Goal: Task Accomplishment & Management: Manage account settings

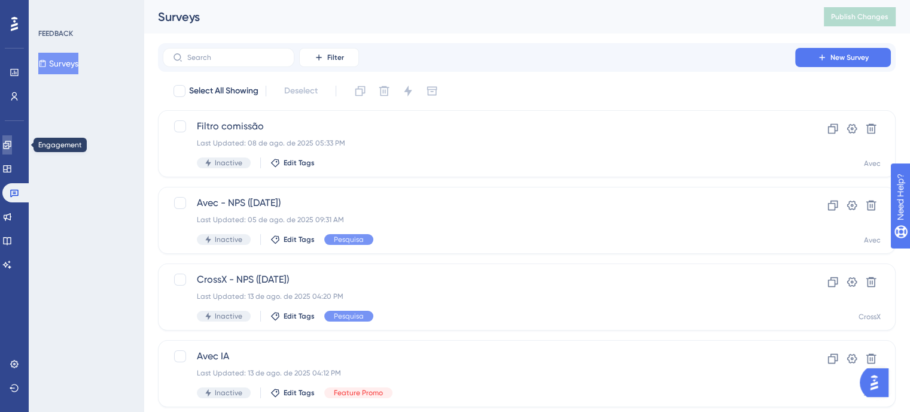
click at [12, 150] on link at bounding box center [7, 144] width 10 height 19
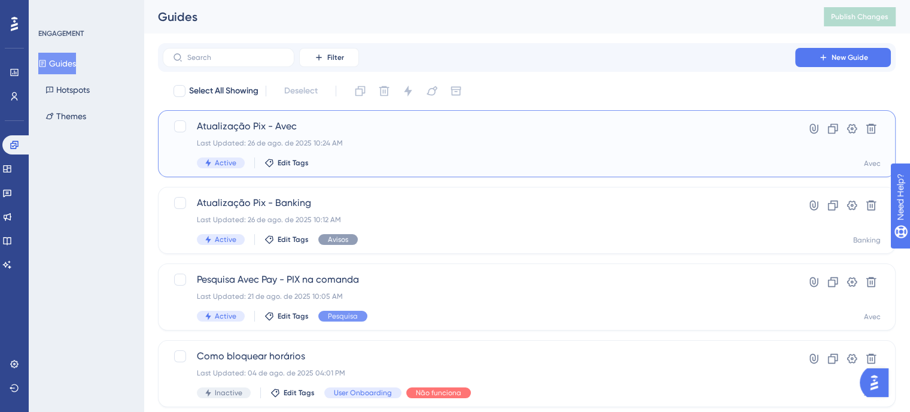
click at [434, 145] on div "Last Updated: 26 de ago. de 2025 10:24 AM" at bounding box center [479, 143] width 564 height 10
click at [438, 198] on span "Atualização Pix - Banking" at bounding box center [479, 203] width 564 height 14
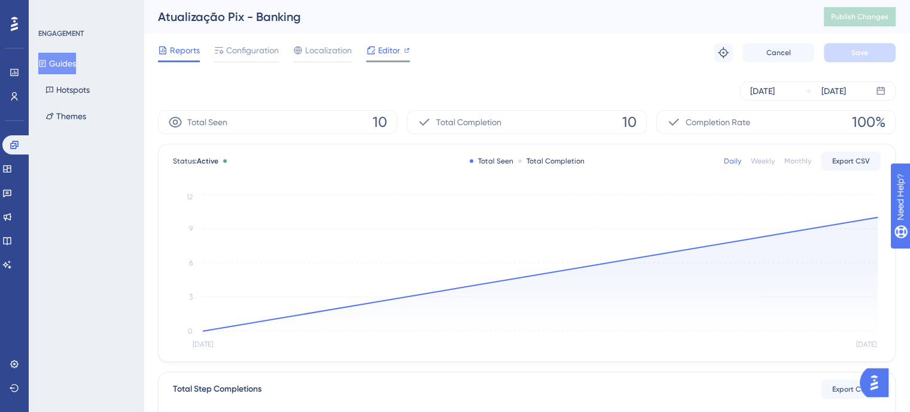
click at [383, 57] on span "Editor" at bounding box center [389, 50] width 22 height 14
click at [244, 56] on span "Configuration" at bounding box center [252, 50] width 53 height 14
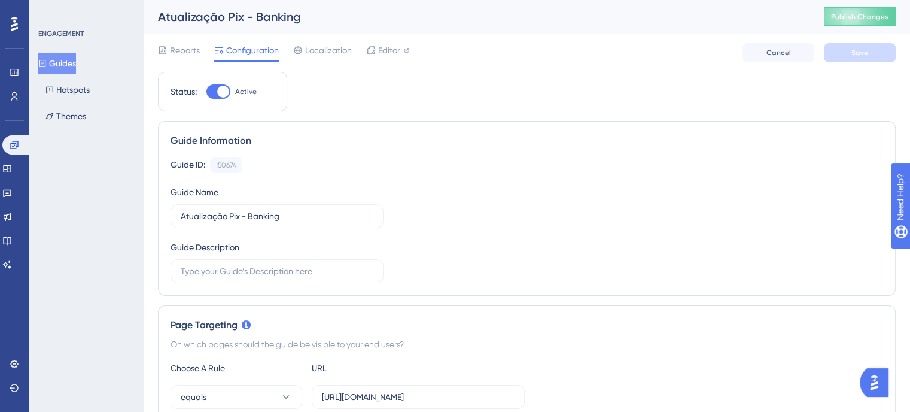
click at [207, 97] on div at bounding box center [218, 91] width 24 height 14
click at [206, 92] on input "Active" at bounding box center [206, 92] width 1 height 1
checkbox input "false"
click at [857, 57] on span "Save" at bounding box center [859, 53] width 17 height 10
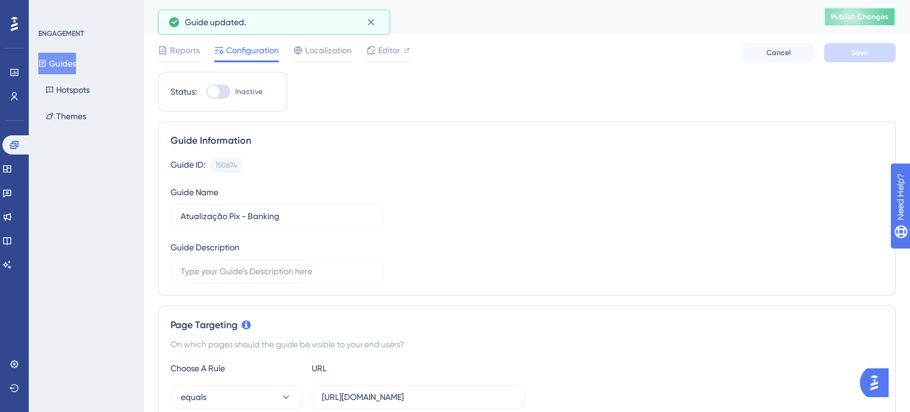
click at [855, 10] on button "Publish Changes" at bounding box center [860, 16] width 72 height 19
click at [371, 25] on icon at bounding box center [371, 22] width 12 height 12
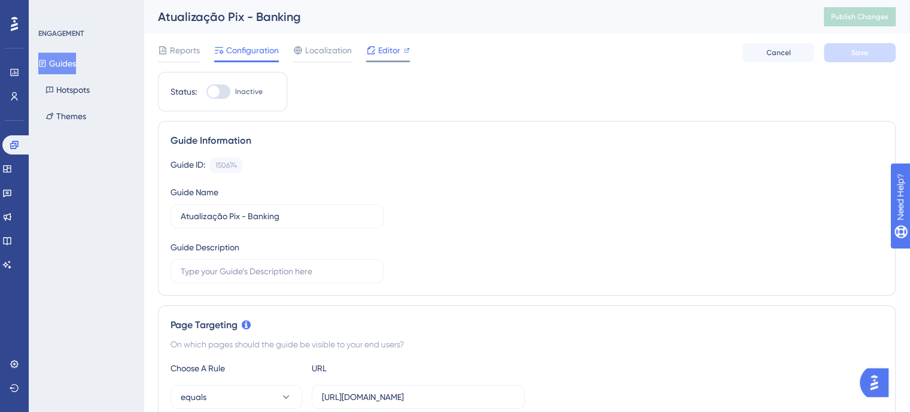
click at [376, 43] on div "Editor" at bounding box center [388, 50] width 44 height 14
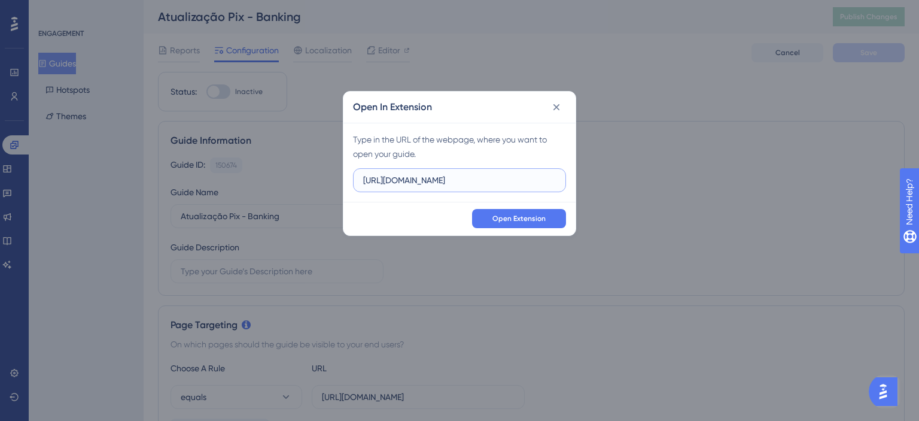
click at [419, 183] on input "https://feature-play-teste-avec.dev.salaovip.com.br" at bounding box center [459, 179] width 193 height 13
paste input "banking.hyperlocal.com.br/"
type input "https://banking.hyperlocal.com.br/"
click at [494, 212] on button "Open Extension" at bounding box center [519, 218] width 94 height 19
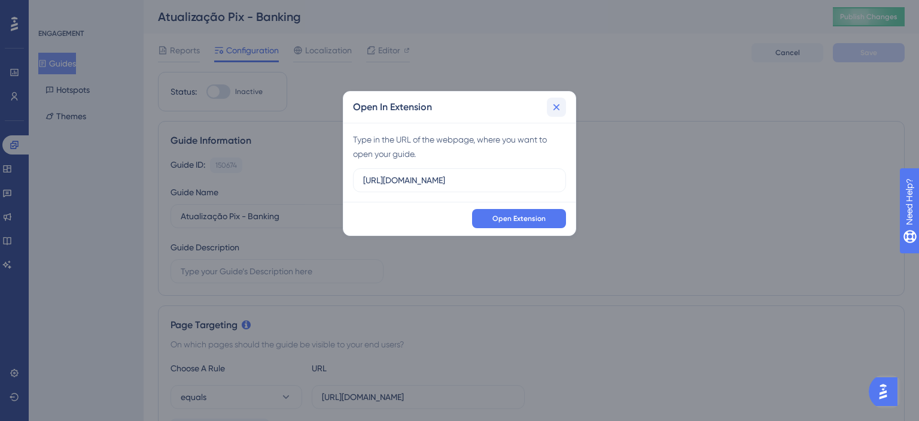
click at [556, 105] on icon at bounding box center [556, 107] width 12 height 12
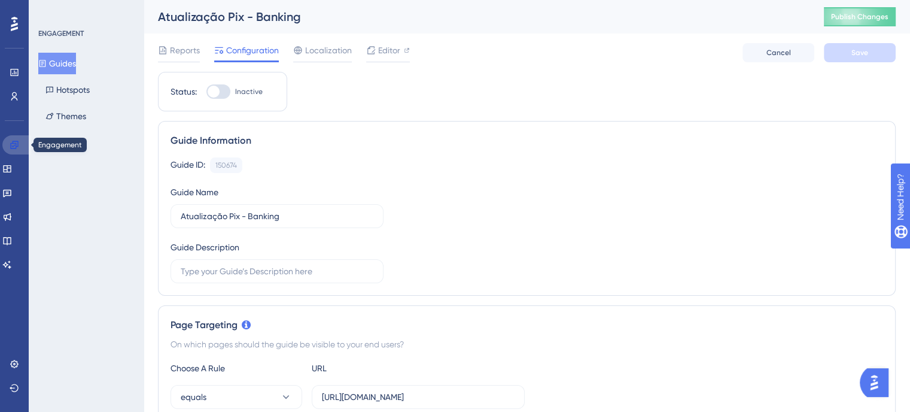
click at [19, 138] on link at bounding box center [16, 144] width 29 height 19
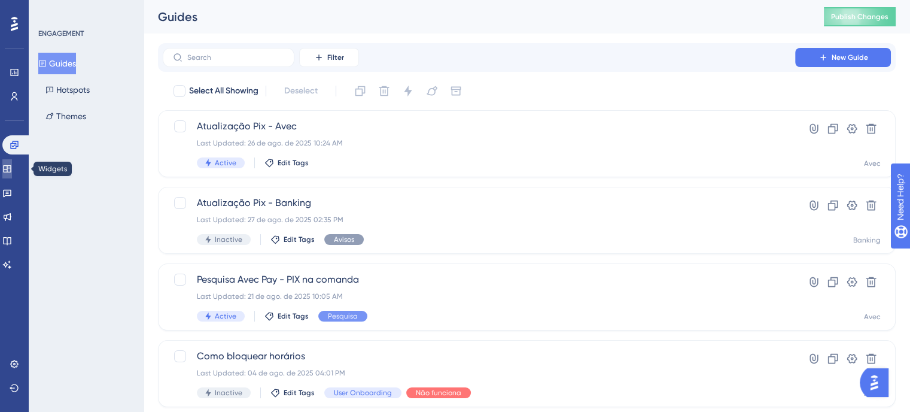
click at [11, 173] on link at bounding box center [7, 168] width 10 height 19
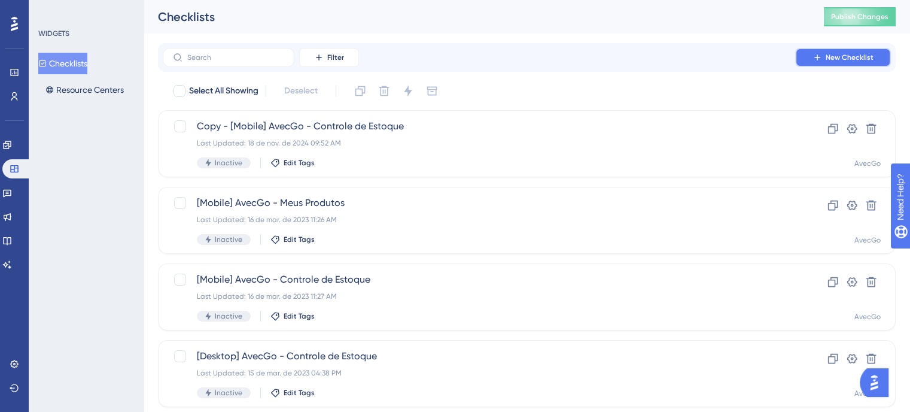
click at [837, 57] on span "New Checklist" at bounding box center [849, 58] width 48 height 10
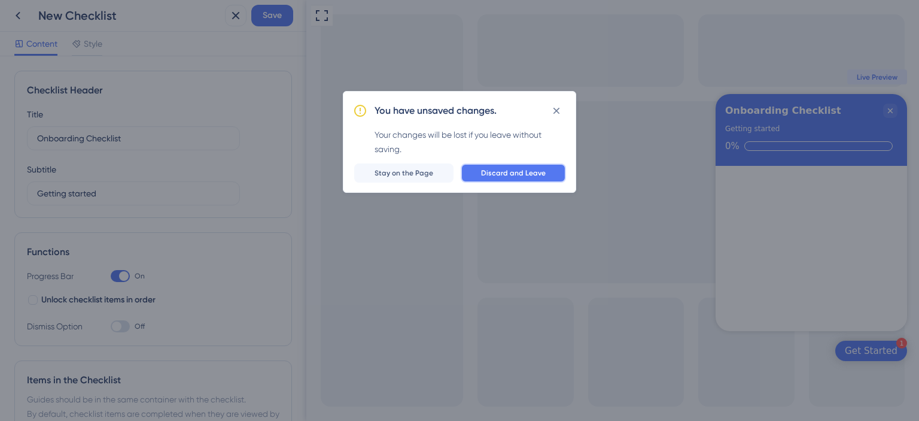
click at [549, 175] on button "Discard and Leave" at bounding box center [513, 172] width 105 height 19
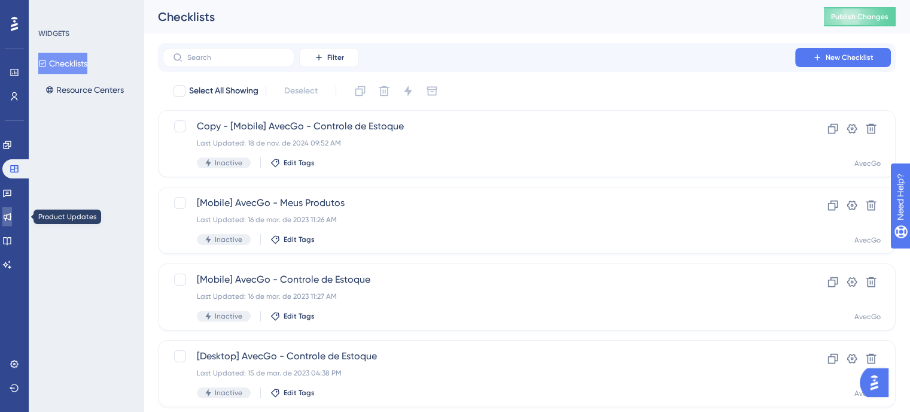
click at [12, 212] on link at bounding box center [7, 216] width 10 height 19
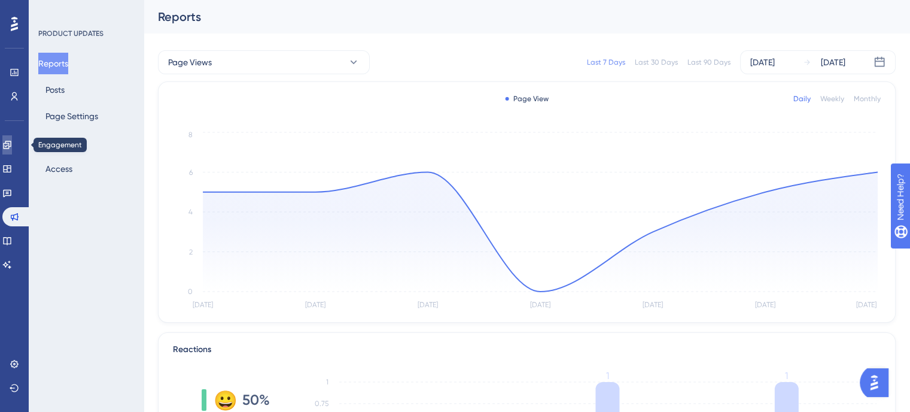
click at [12, 142] on icon at bounding box center [7, 145] width 10 height 10
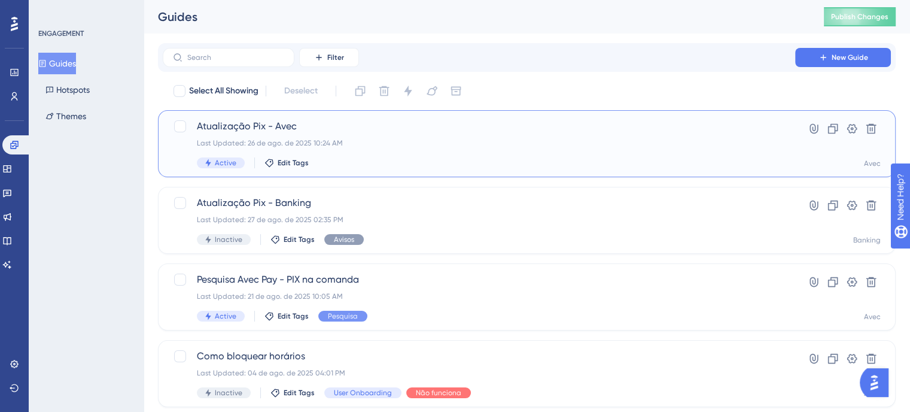
click at [416, 168] on div "Atualização Pix - Avec Last Updated: 26 de ago. de 2025 10:24 AM Active Edit Ta…" at bounding box center [527, 143] width 738 height 67
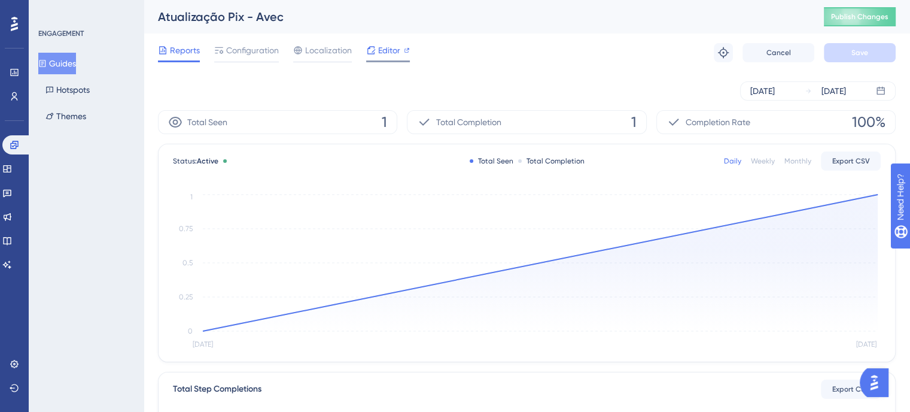
click at [384, 52] on span "Editor" at bounding box center [389, 50] width 22 height 14
click at [224, 50] on div "Configuration" at bounding box center [246, 50] width 65 height 14
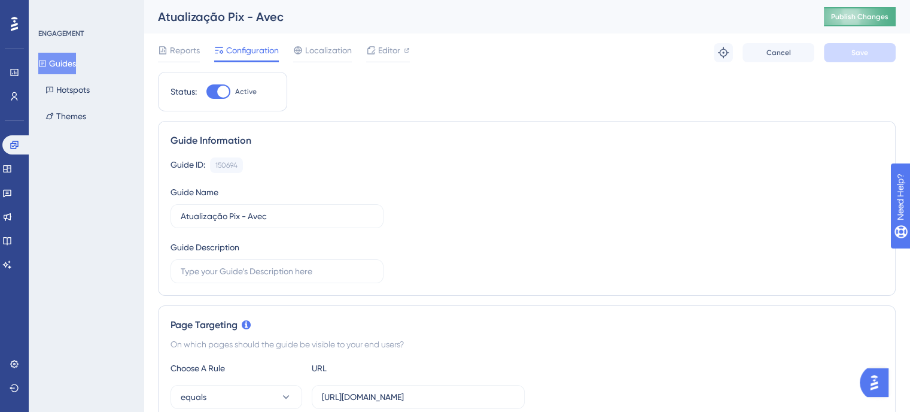
click at [855, 21] on span "Publish Changes" at bounding box center [859, 17] width 57 height 10
click at [12, 145] on icon at bounding box center [14, 145] width 8 height 8
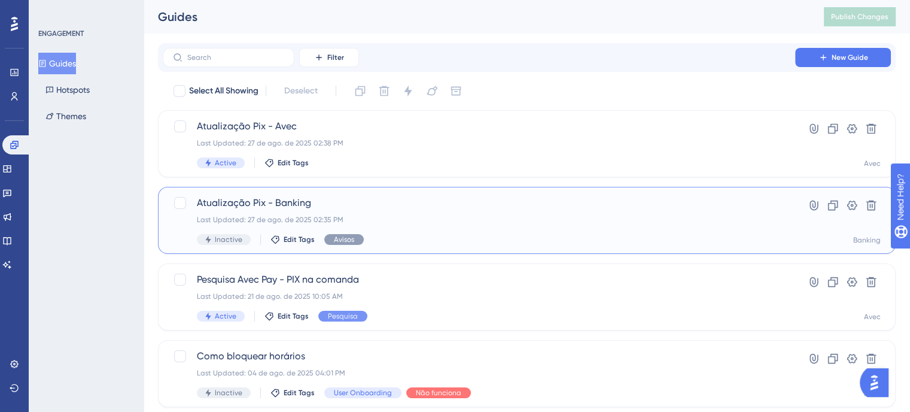
click at [440, 190] on div "Atualização Pix - Banking Last Updated: 27 de ago. de 2025 02:35 PM Inactive Ed…" at bounding box center [527, 220] width 738 height 67
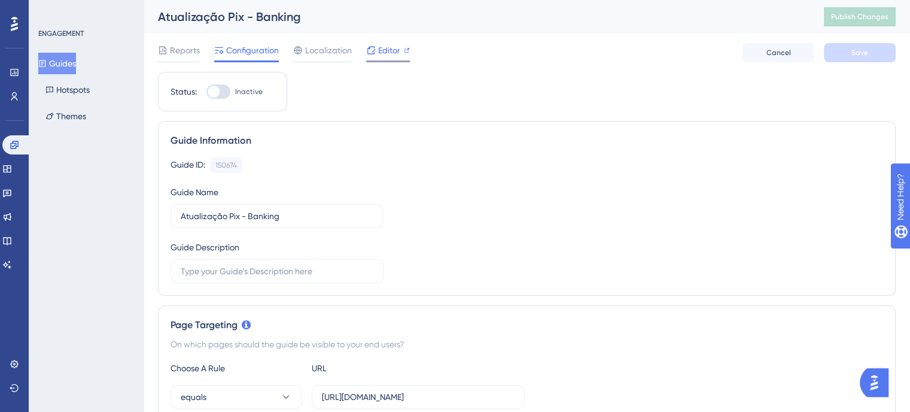
click at [392, 48] on span "Editor" at bounding box center [389, 50] width 22 height 14
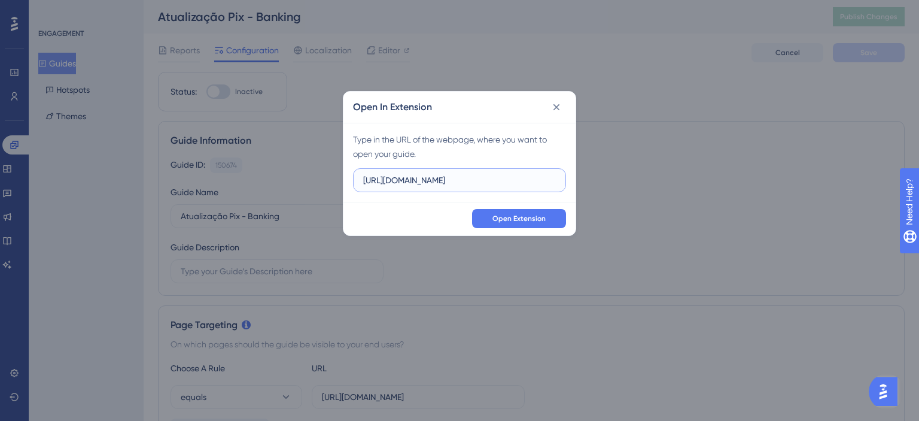
click at [442, 179] on input "https://feature-play-teste-avec.dev.salaovip.com.br" at bounding box center [459, 179] width 193 height 13
paste input "banking.hyperlocal.com.br/"
type input "https://banking.hyperlocal.com.br/"
click at [525, 215] on span "Open Extension" at bounding box center [518, 219] width 53 height 10
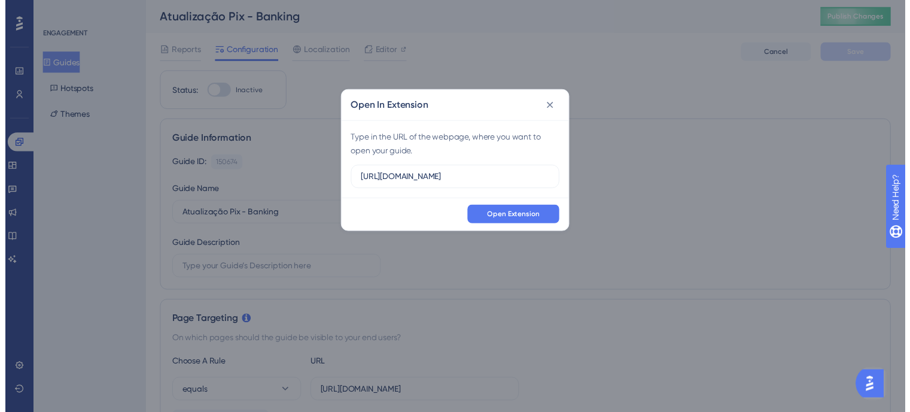
scroll to position [0, 11]
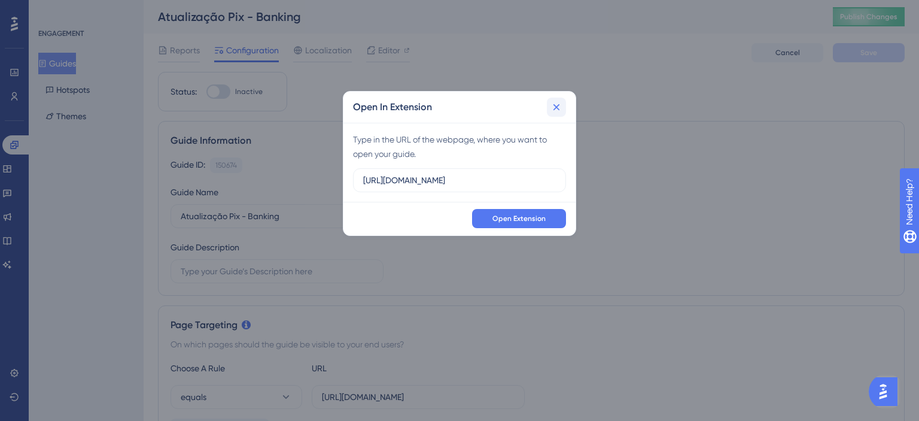
click at [557, 111] on icon at bounding box center [556, 107] width 12 height 12
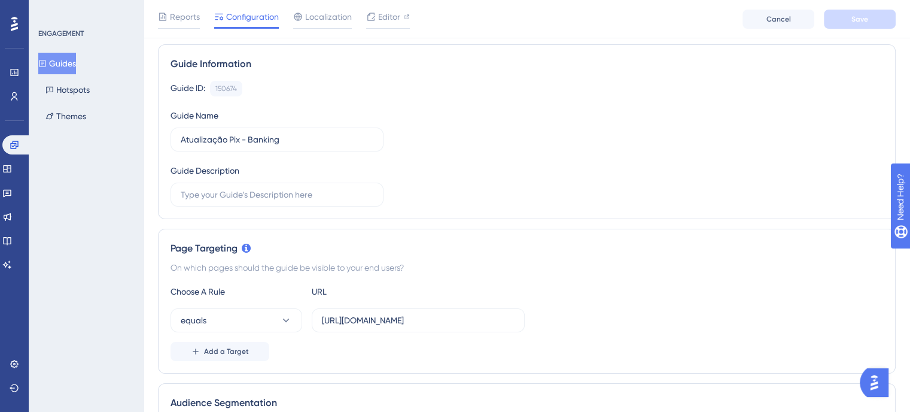
scroll to position [0, 0]
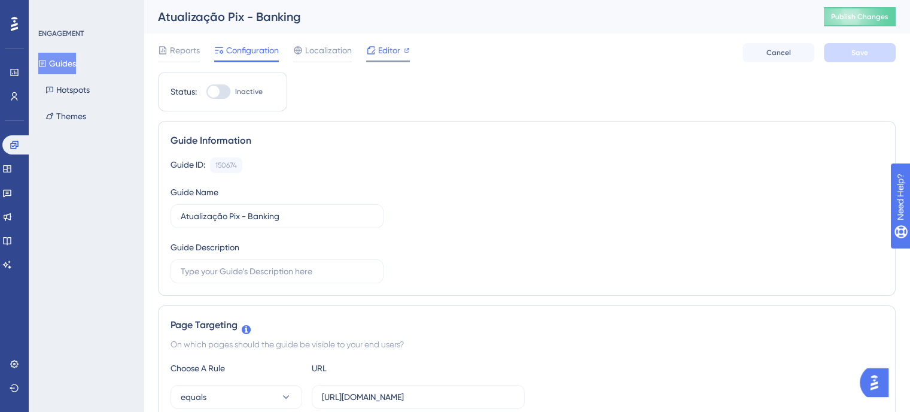
click at [393, 61] on div at bounding box center [388, 61] width 44 height 2
click at [870, 13] on span "Publish Changes" at bounding box center [859, 17] width 57 height 10
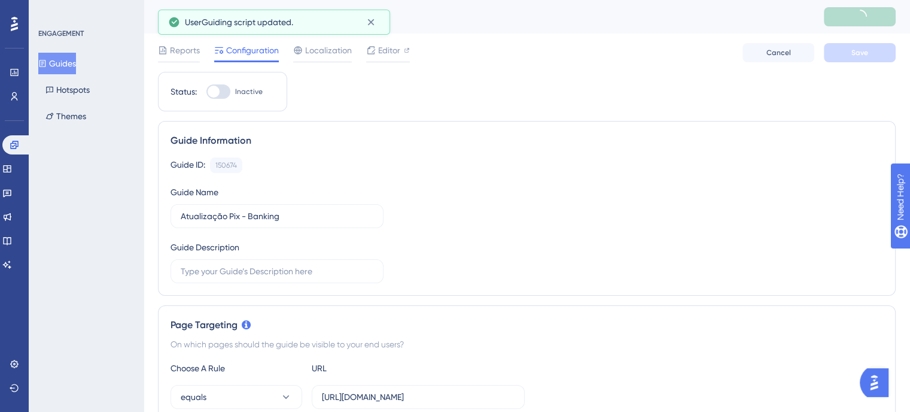
click at [225, 89] on div at bounding box center [218, 91] width 24 height 14
click at [206, 92] on input "Inactive" at bounding box center [206, 92] width 1 height 1
checkbox input "true"
click at [851, 53] on span "Save" at bounding box center [859, 53] width 17 height 10
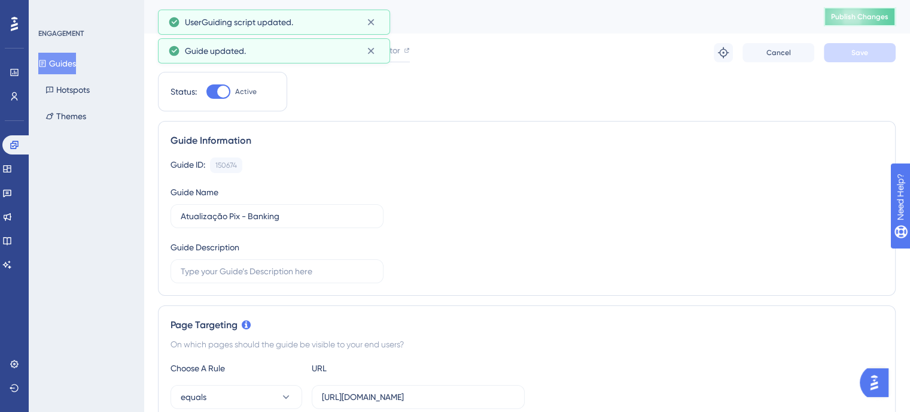
click at [870, 16] on span "Publish Changes" at bounding box center [859, 17] width 57 height 10
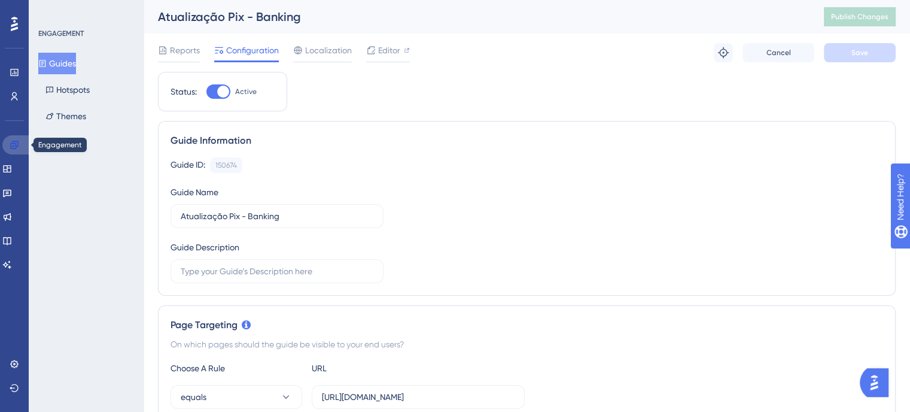
click at [16, 140] on icon at bounding box center [15, 145] width 10 height 10
